Goal: Task Accomplishment & Management: Manage account settings

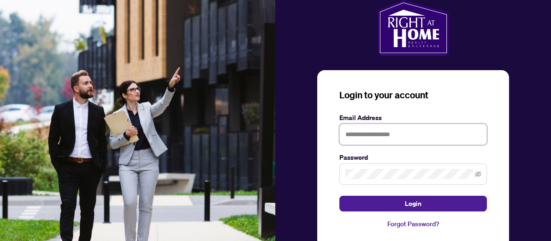
click at [352, 134] on input "text" at bounding box center [414, 134] width 148 height 21
type input "**********"
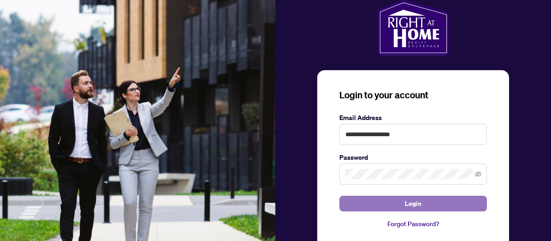
click at [380, 200] on button "Login" at bounding box center [414, 204] width 148 height 16
click at [389, 201] on button "Login" at bounding box center [414, 204] width 148 height 16
click at [396, 203] on button "Login" at bounding box center [414, 204] width 148 height 16
click at [444, 204] on button "Login" at bounding box center [414, 204] width 148 height 16
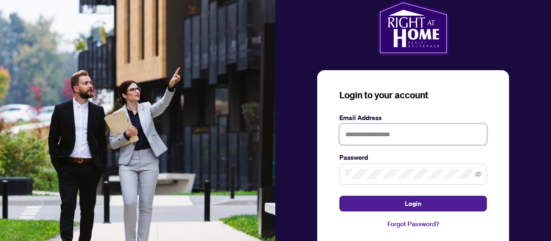
click at [360, 135] on input "text" at bounding box center [414, 134] width 148 height 21
type input "**********"
click at [477, 173] on icon "eye-invisible" at bounding box center [478, 174] width 6 height 6
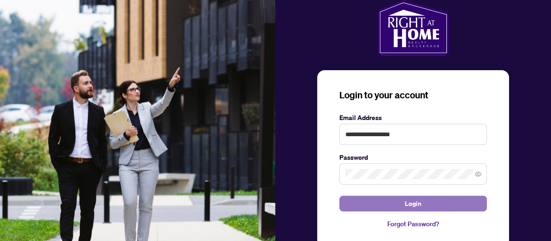
click at [396, 203] on button "Login" at bounding box center [414, 204] width 148 height 16
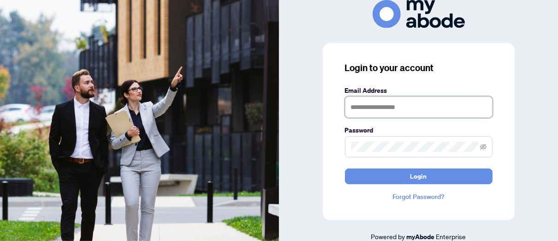
click at [355, 105] on input "text" at bounding box center [419, 106] width 148 height 21
type input "**********"
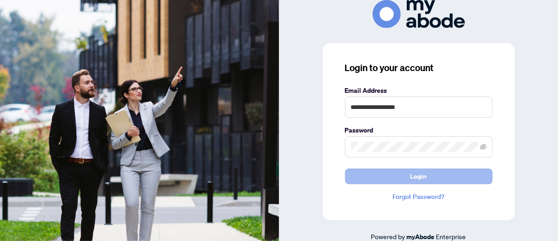
click at [375, 173] on button "Login" at bounding box center [419, 176] width 148 height 16
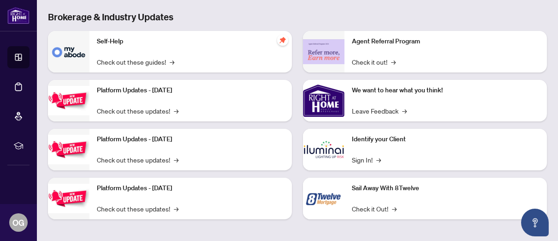
scroll to position [178, 0]
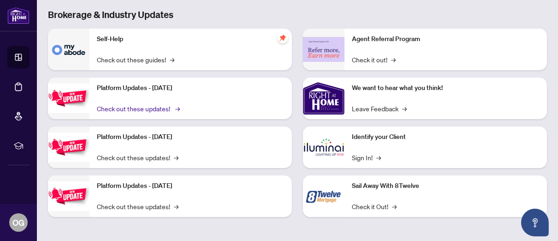
click at [126, 108] on link "Check out these updates! →" at bounding box center [138, 108] width 82 height 10
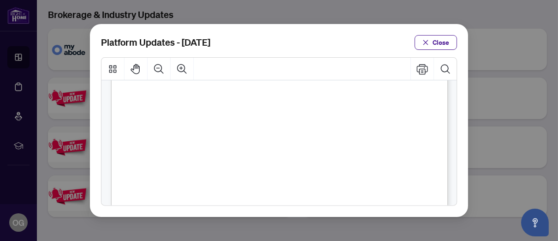
scroll to position [136, 0]
click at [439, 43] on span "Close" at bounding box center [441, 42] width 17 height 15
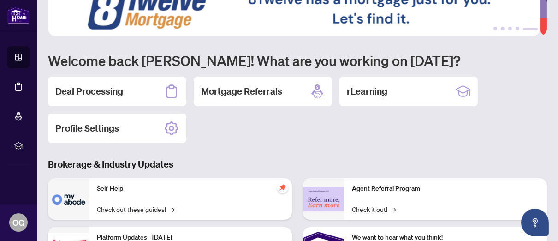
scroll to position [0, 0]
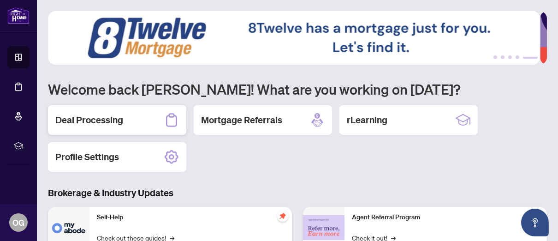
click at [114, 119] on h2 "Deal Processing" at bounding box center [89, 120] width 68 height 13
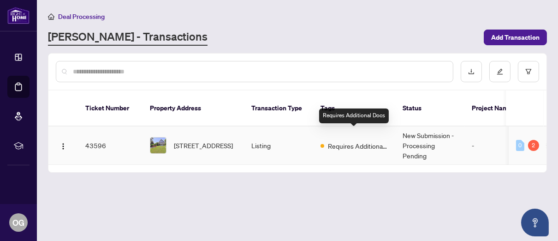
click at [354, 141] on span "Requires Additional Docs" at bounding box center [358, 146] width 60 height 10
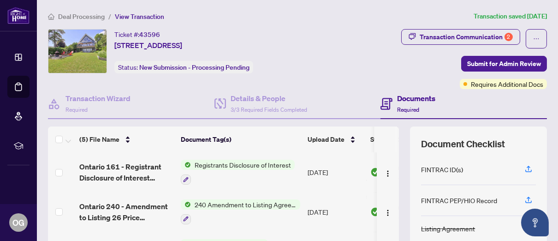
click at [405, 101] on h4 "Documents" at bounding box center [416, 98] width 38 height 11
click at [406, 109] on span "Required" at bounding box center [408, 109] width 22 height 7
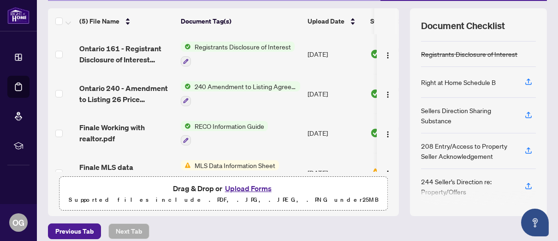
scroll to position [138, 0]
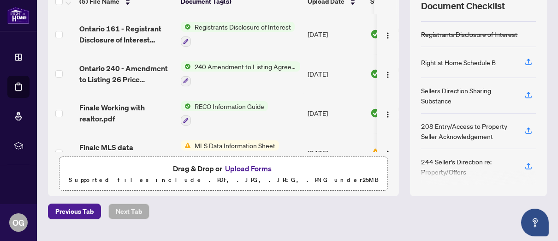
click at [251, 166] on button "Upload Forms" at bounding box center [248, 168] width 52 height 12
click at [249, 167] on button "Upload Forms" at bounding box center [248, 168] width 52 height 12
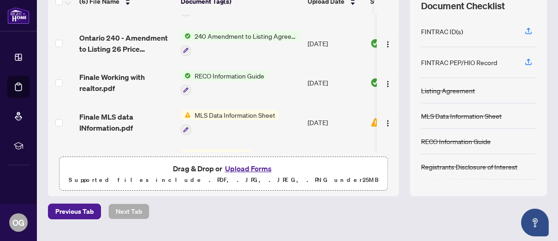
scroll to position [92, 0]
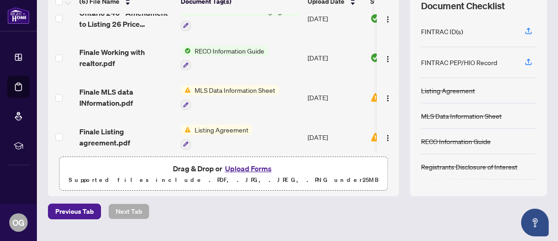
click at [252, 87] on span "MLS Data Information Sheet" at bounding box center [235, 90] width 88 height 10
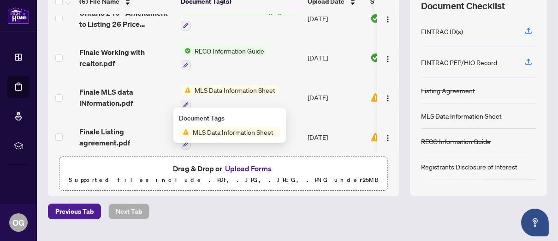
click at [242, 132] on span "MLS Data Information Sheet" at bounding box center [233, 132] width 88 height 10
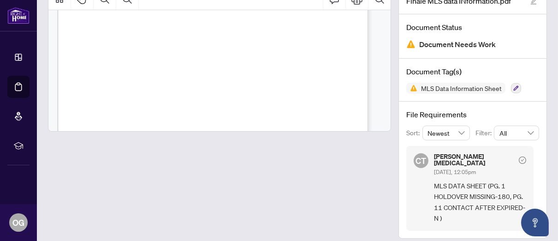
scroll to position [4153, 0]
click at [296, 28] on div "Authentisign ID: AA406E94-2D5C-F011-8F7C-000D3A8A9962" at bounding box center [229, 211] width 342 height 443
click at [297, 30] on div "Authentisign ID: AA406E94-2D5C-F011-8F7C-000D3A8A9962" at bounding box center [229, 211] width 342 height 443
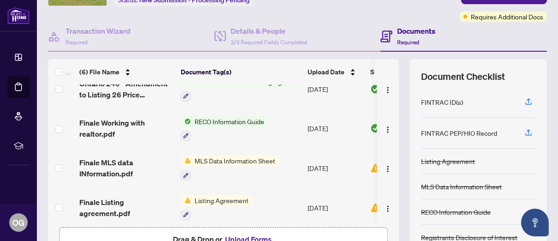
scroll to position [97, 0]
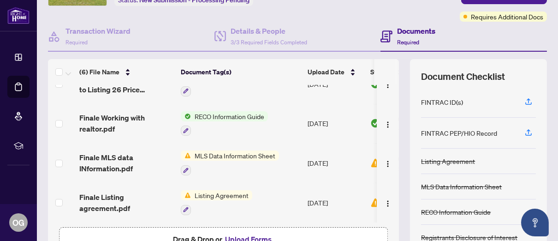
click at [227, 191] on span "Listing Agreement" at bounding box center [221, 195] width 61 height 10
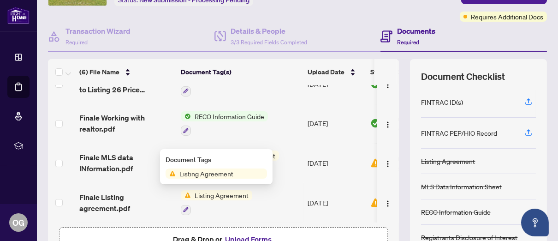
click at [228, 172] on span "Listing Agreement" at bounding box center [206, 173] width 61 height 10
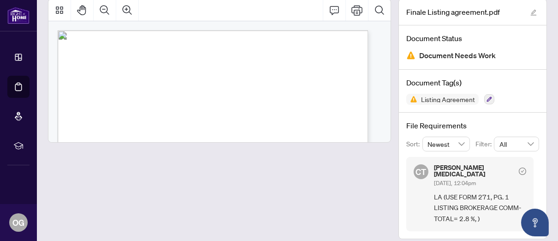
click at [444, 54] on span "Document Needs Work" at bounding box center [457, 55] width 77 height 12
click at [433, 101] on span "Listing Agreement" at bounding box center [443, 99] width 72 height 11
click at [374, 7] on icon "Search Document" at bounding box center [379, 10] width 11 height 11
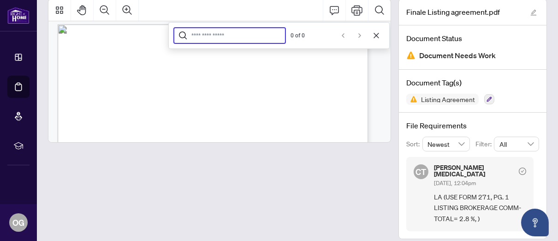
click at [214, 63] on span "Authority to Offer for Sale" at bounding box center [181, 66] width 65 height 6
